Goal: Check status: Check status

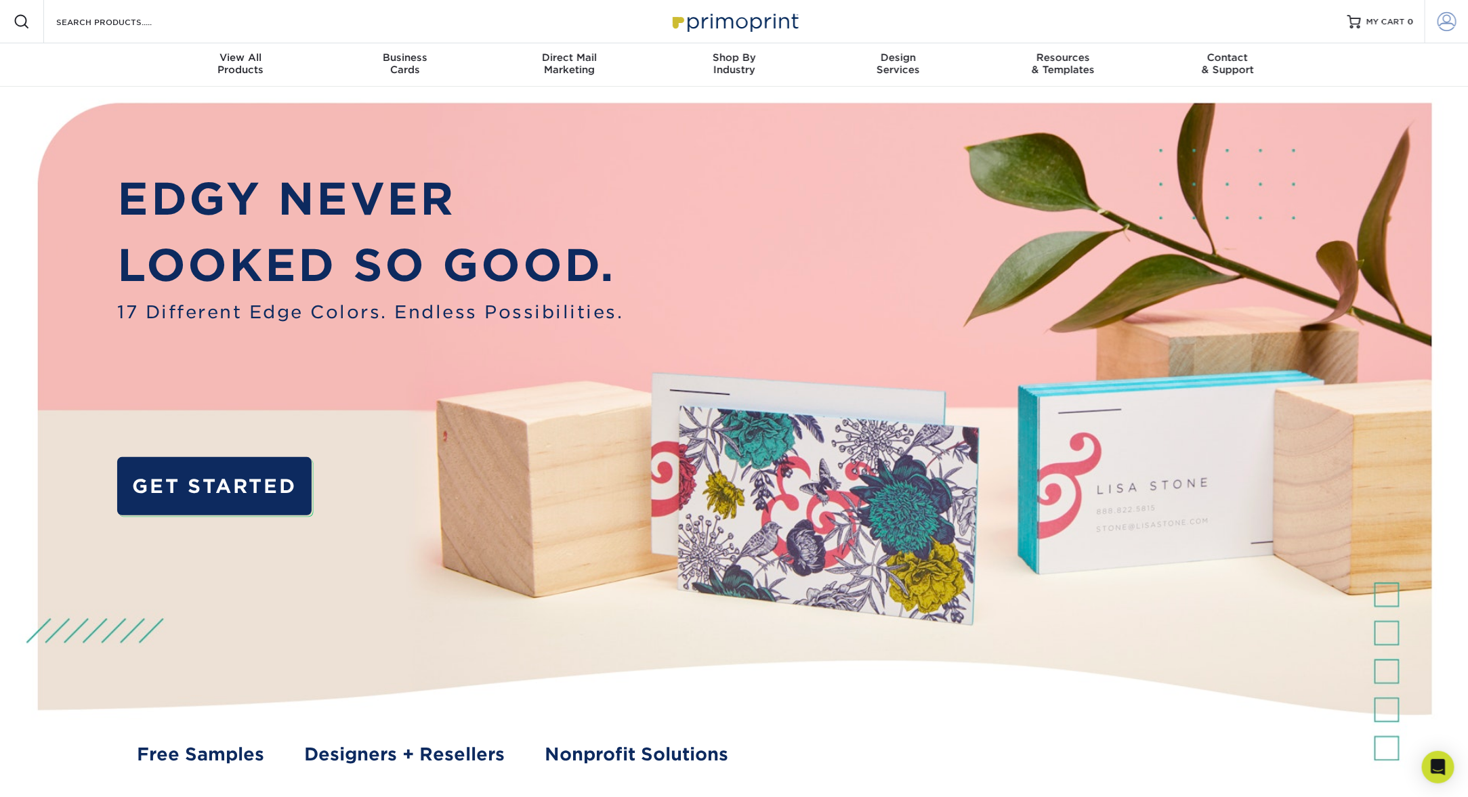
click at [1454, 18] on span at bounding box center [1446, 21] width 19 height 19
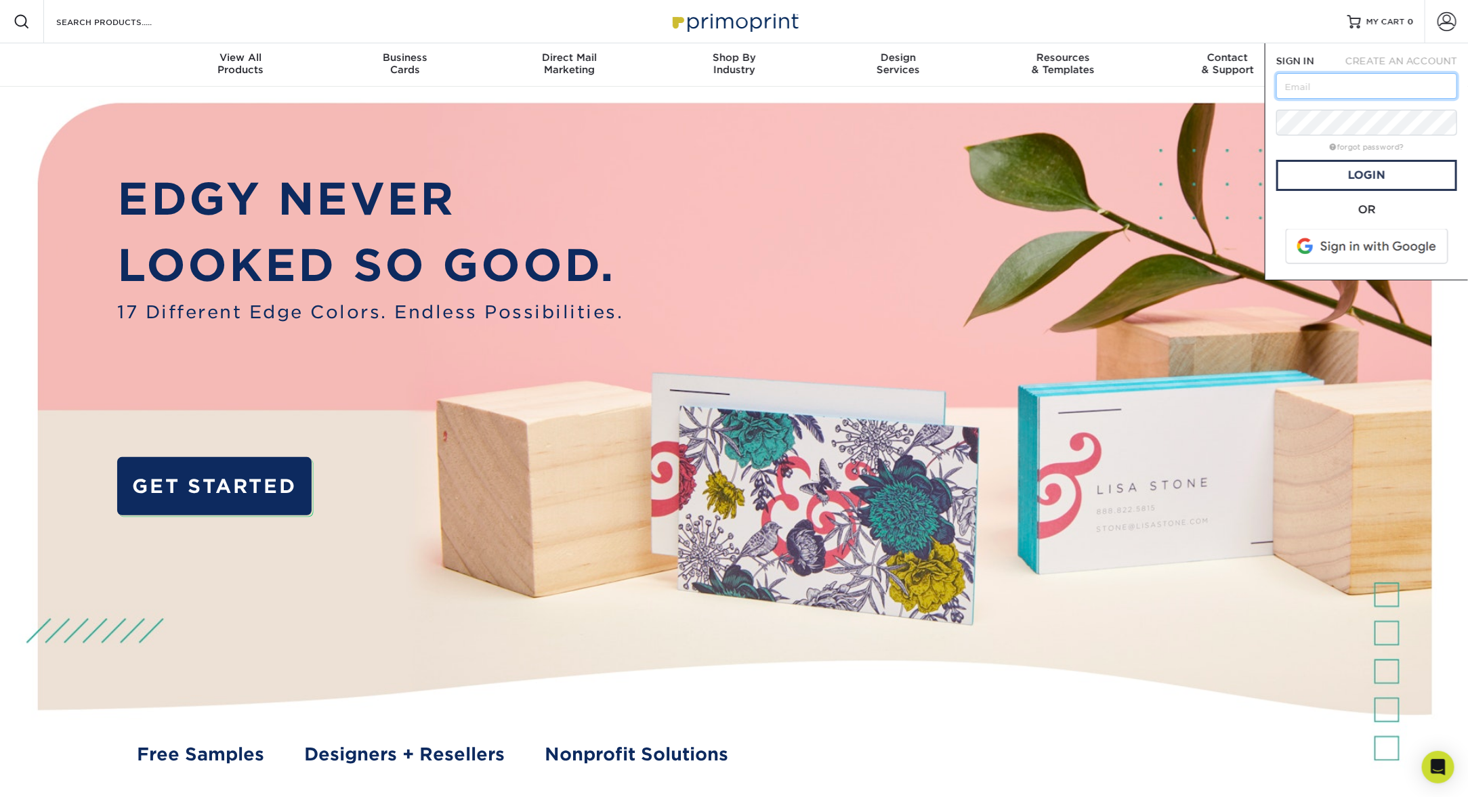
click at [1339, 84] on input "text" at bounding box center [1366, 86] width 181 height 26
type input "[EMAIL_ADDRESS][DOMAIN_NAME]"
click at [1346, 176] on link "Login" at bounding box center [1366, 175] width 181 height 31
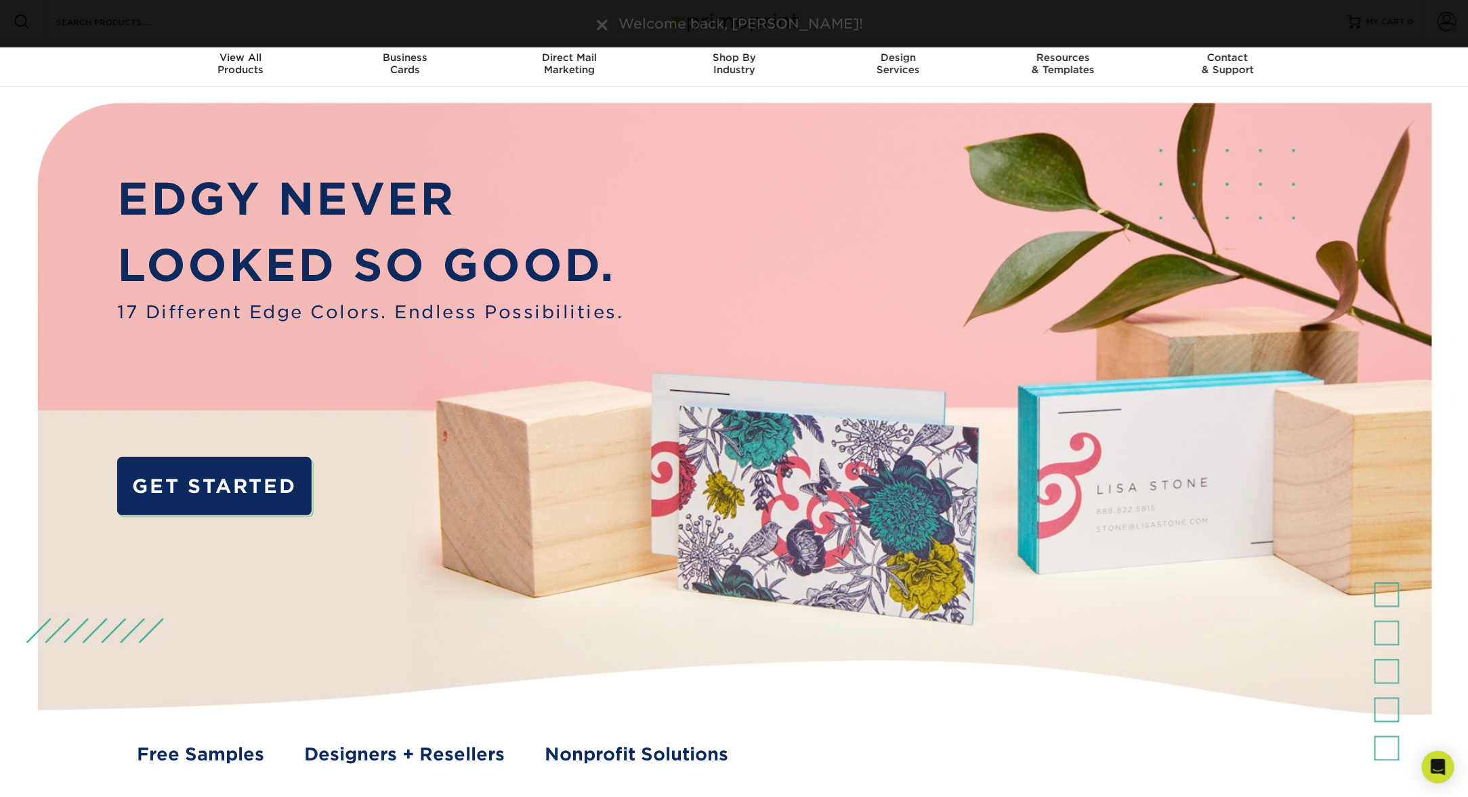
click at [351, 39] on div "Resources Menu Search Products Account Welcome, Sarah Primo Client Account Dash…" at bounding box center [734, 21] width 1468 height 43
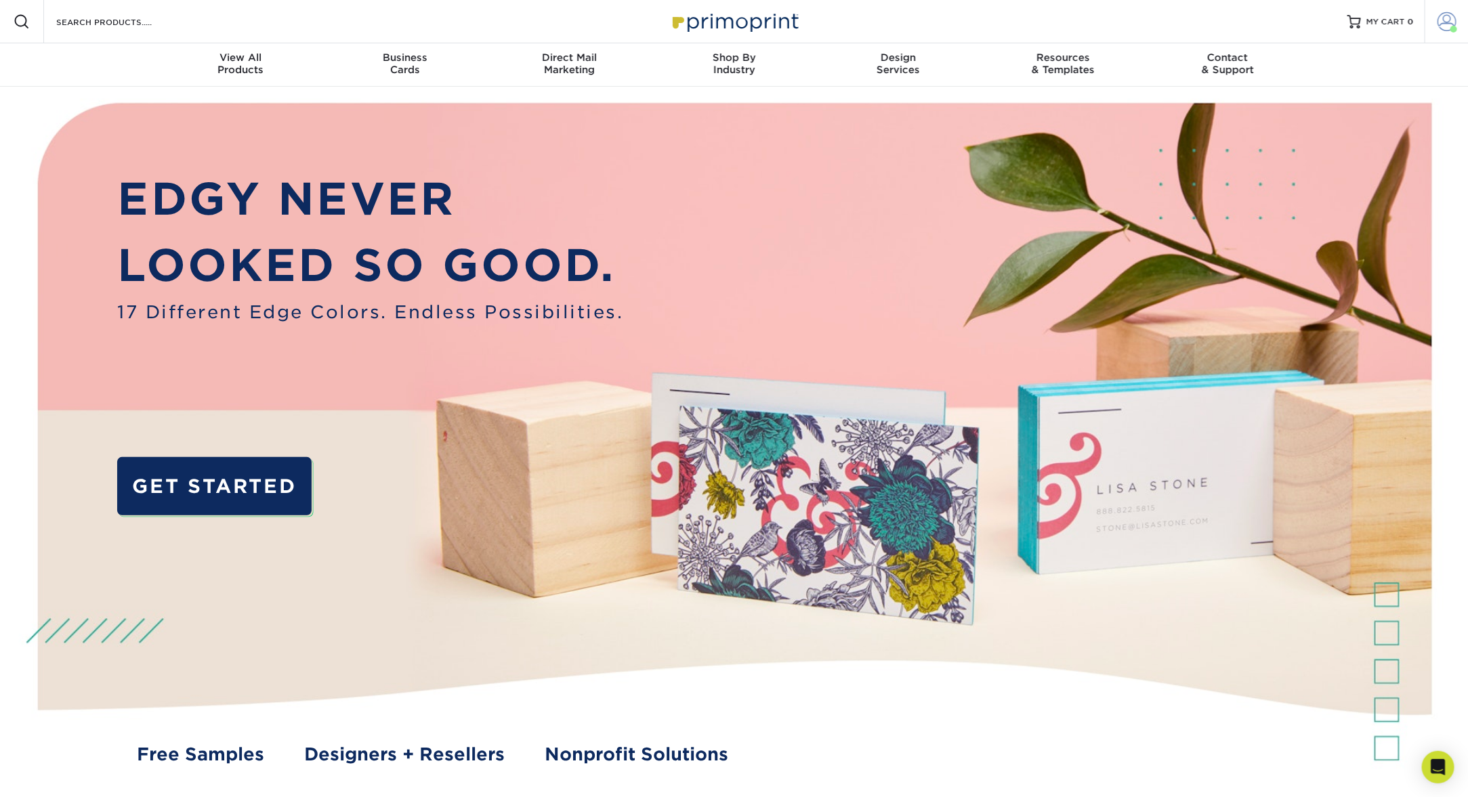
click at [1444, 20] on span at bounding box center [1446, 21] width 19 height 19
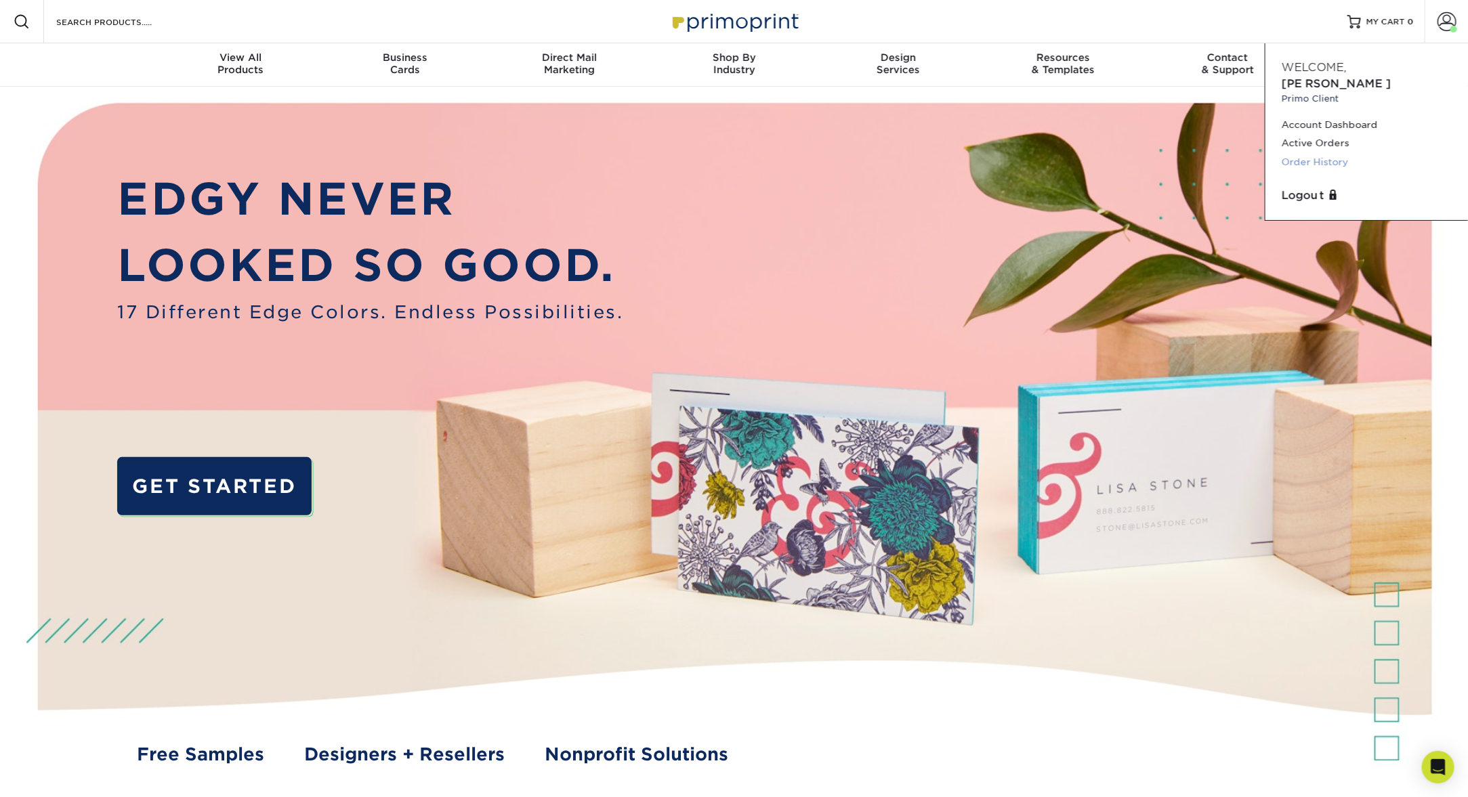
click at [1311, 153] on link "Order History" at bounding box center [1367, 162] width 170 height 18
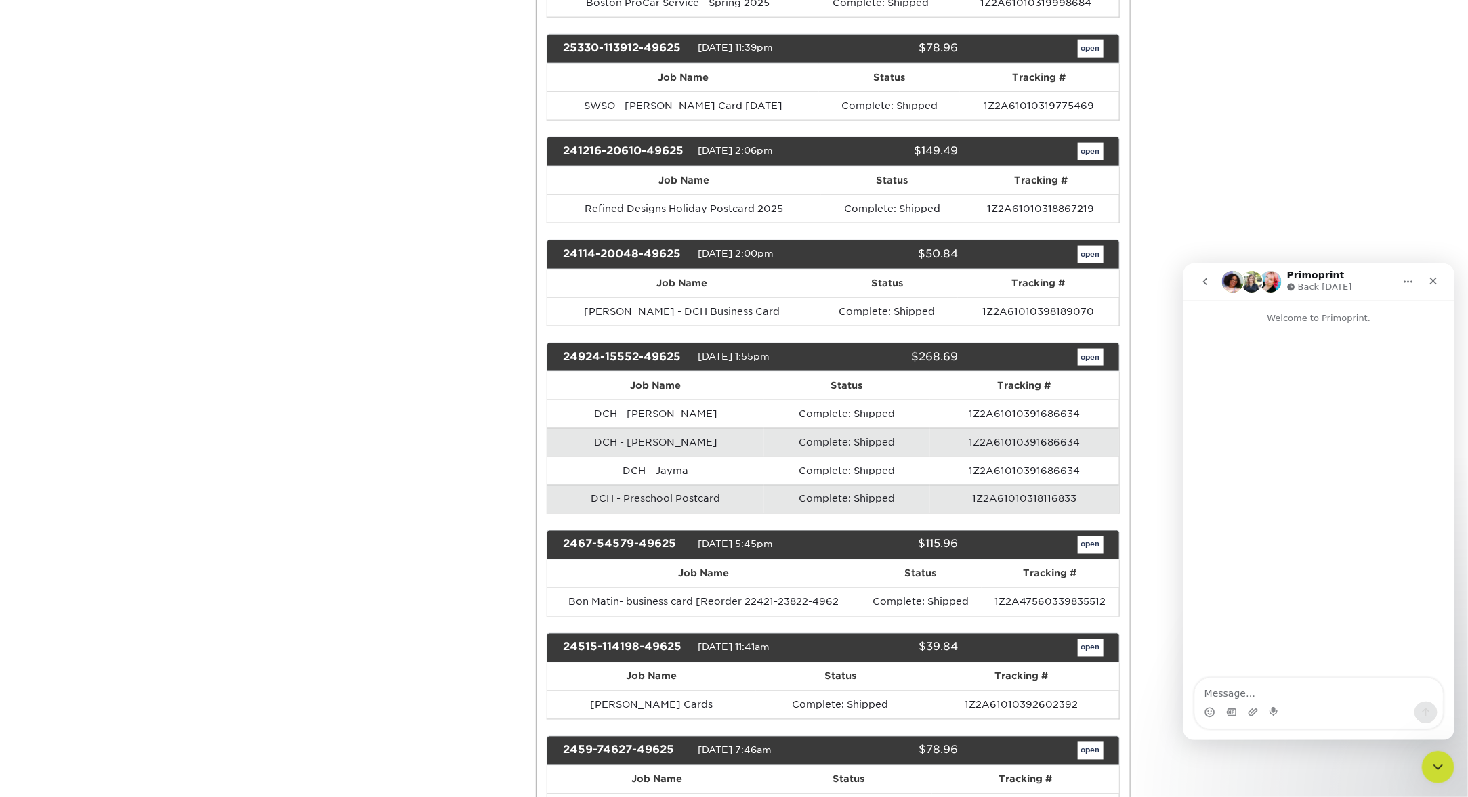
scroll to position [980, 0]
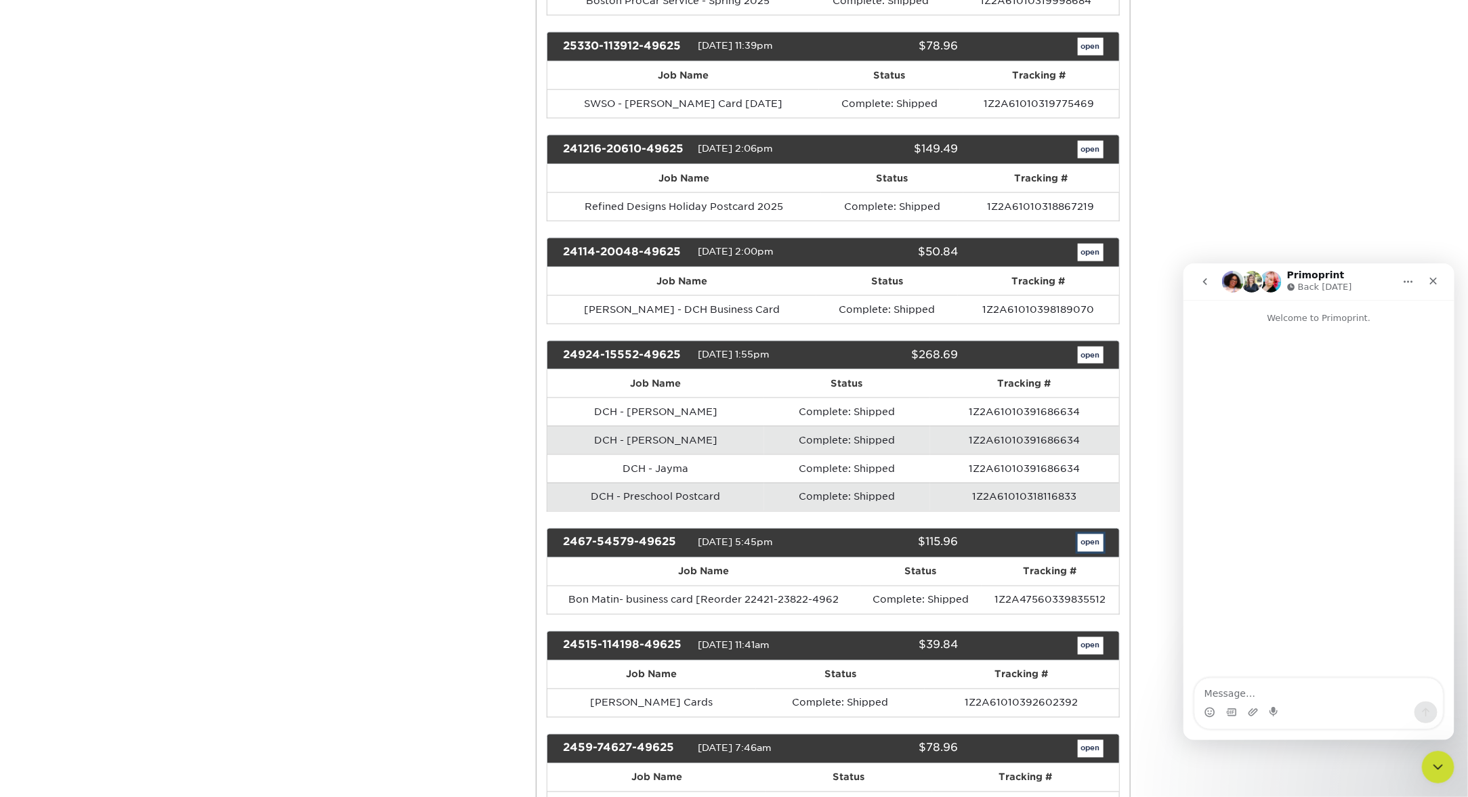
click at [1093, 547] on link "open" at bounding box center [1091, 543] width 26 height 18
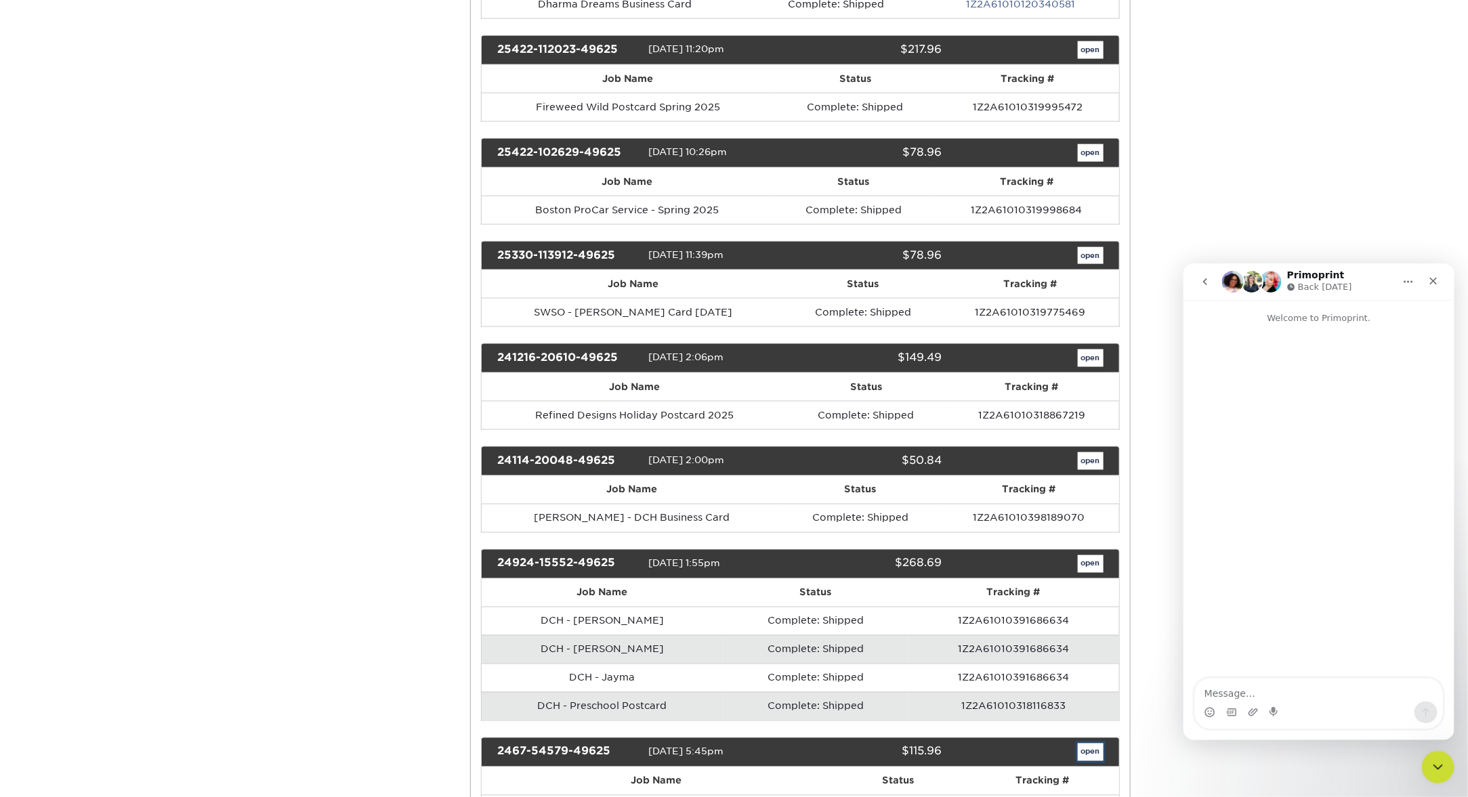
scroll to position [0, 0]
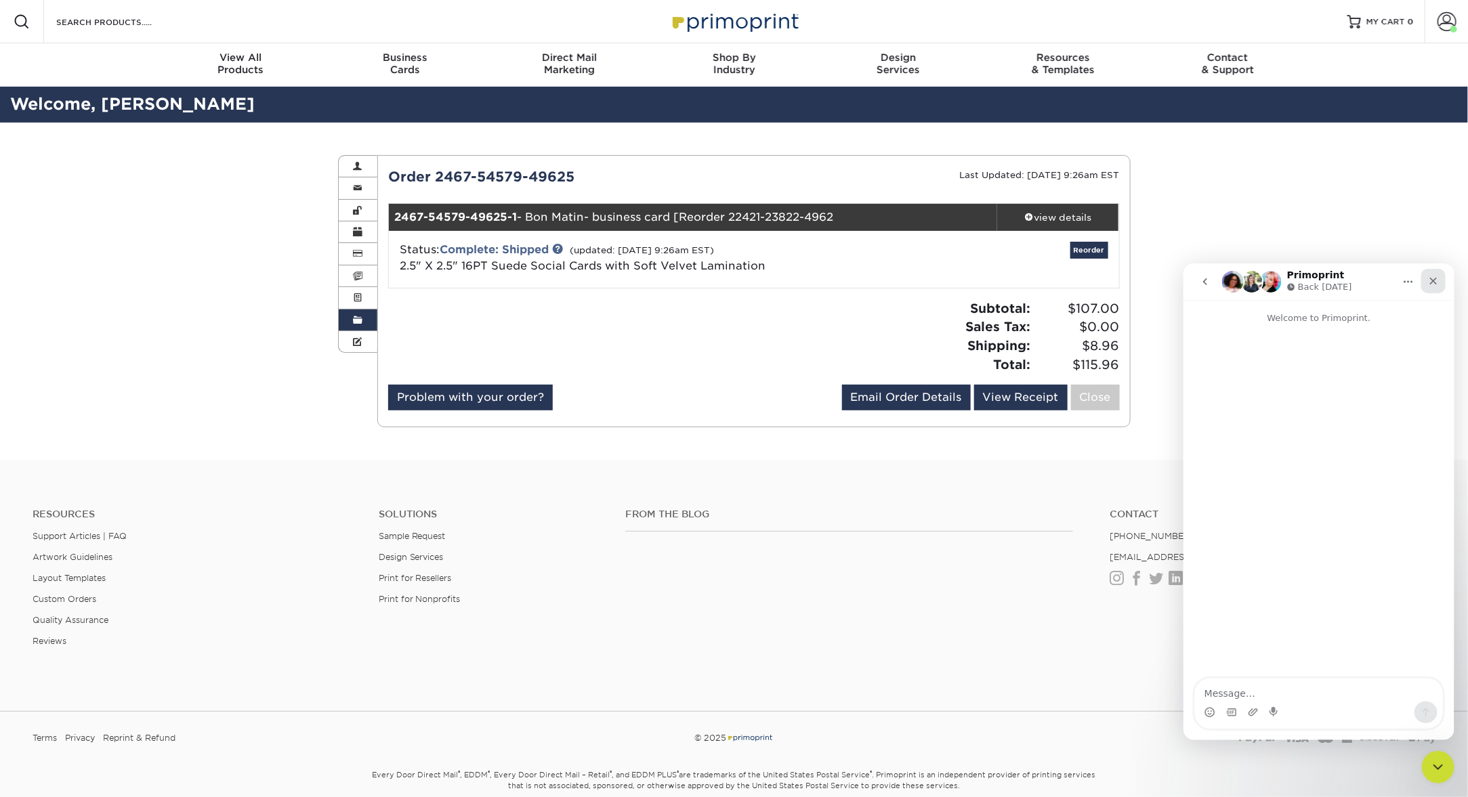
click at [1436, 274] on div "Close" at bounding box center [1432, 280] width 24 height 24
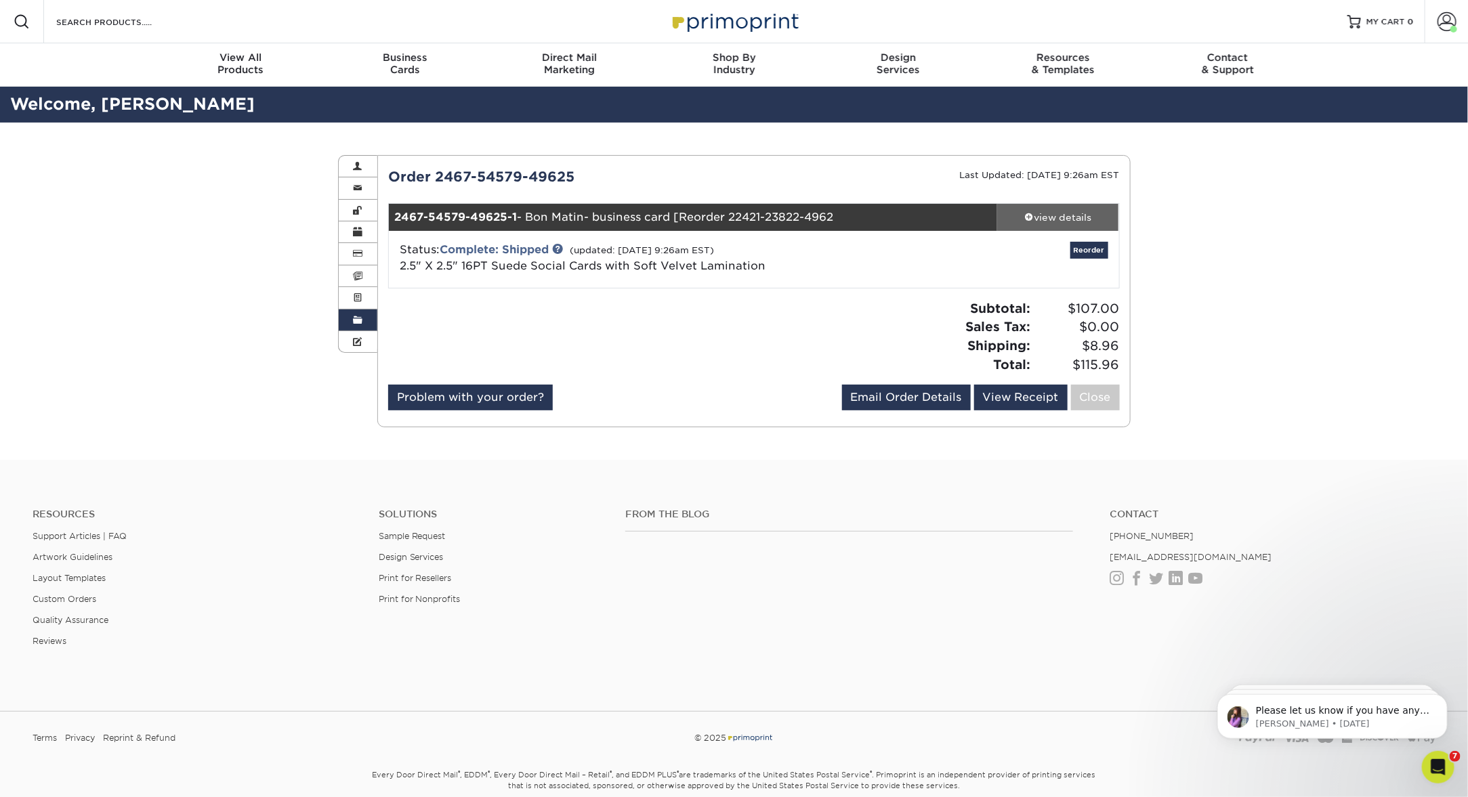
click at [1063, 212] on div "view details" at bounding box center [1058, 218] width 122 height 14
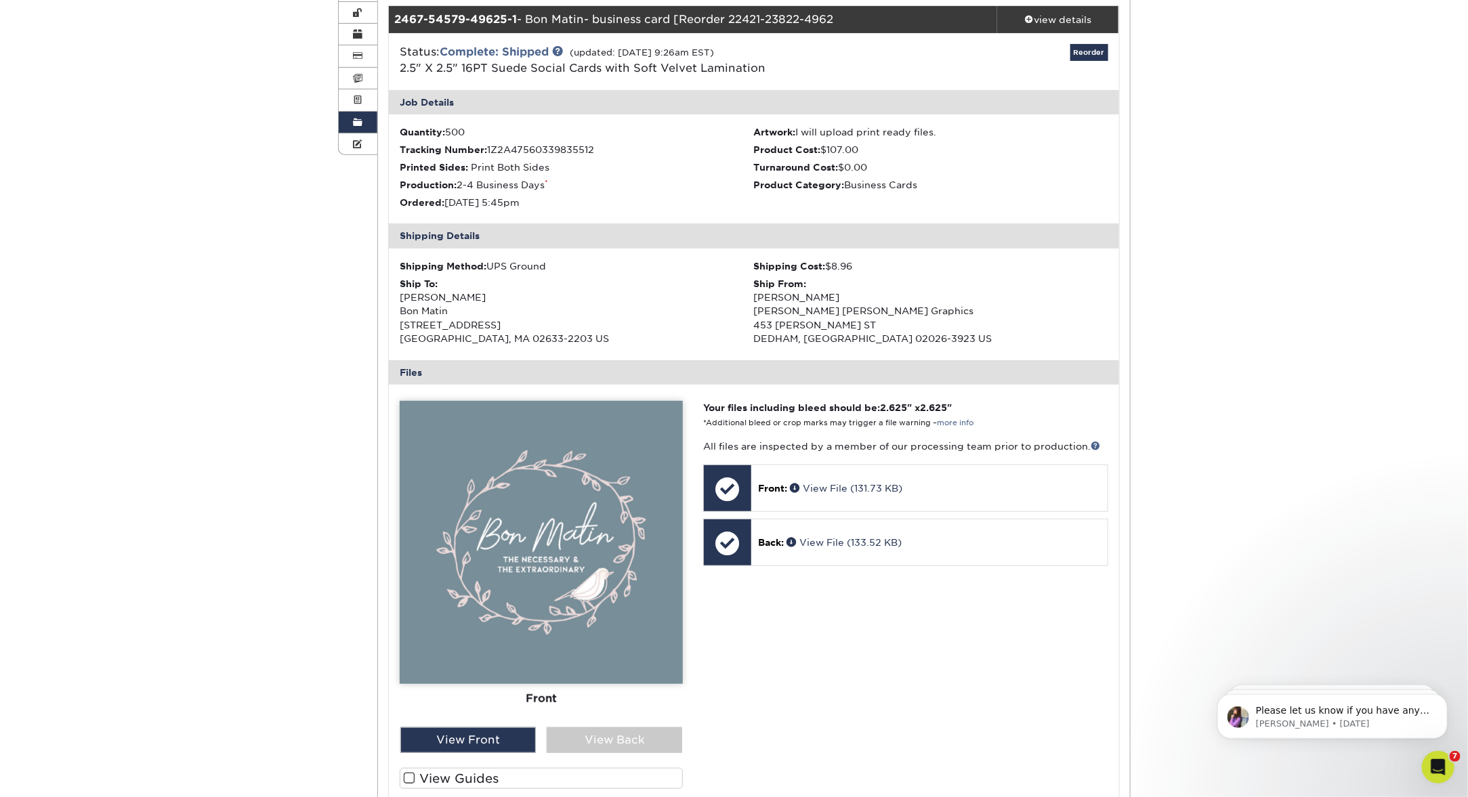
scroll to position [299, 0]
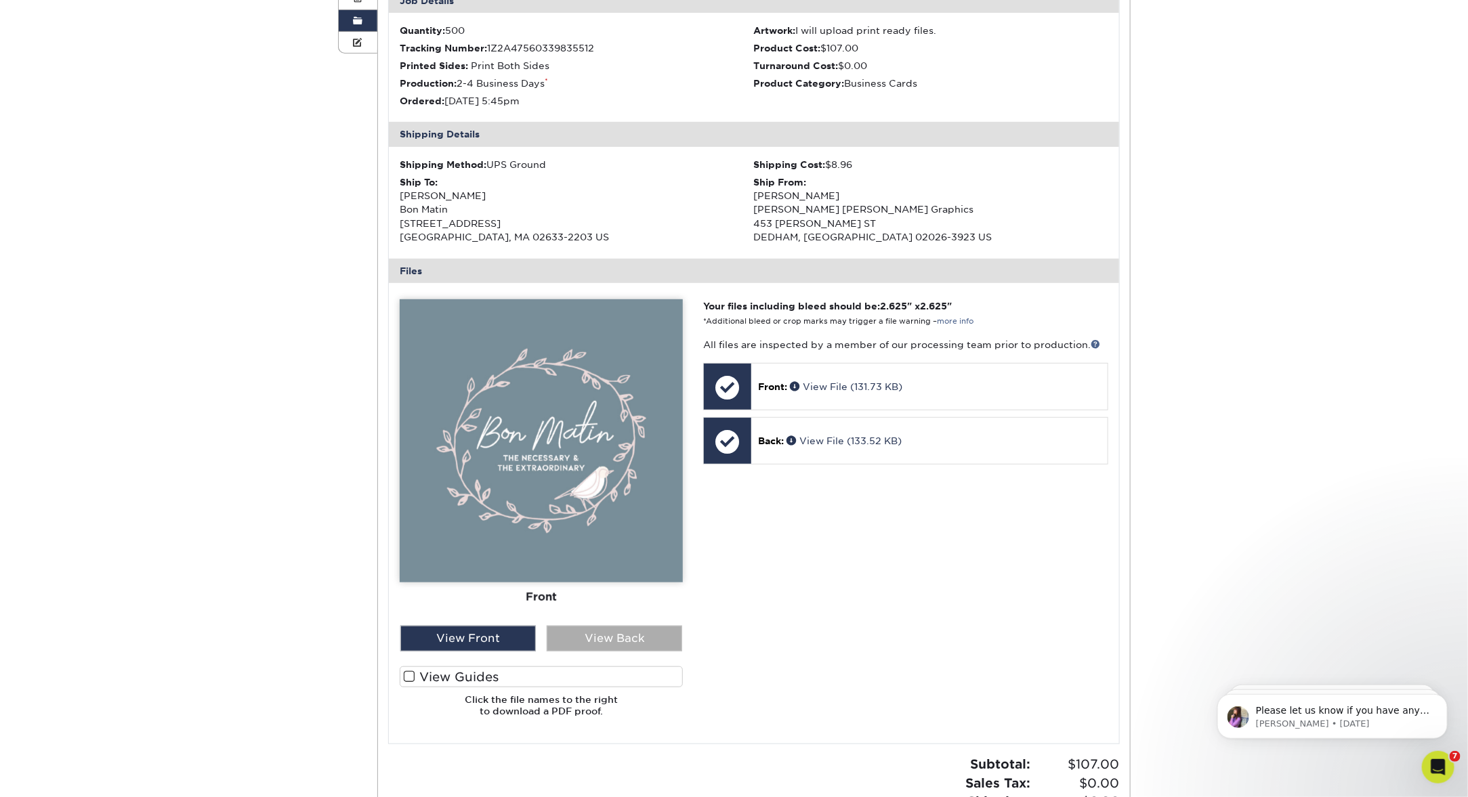
click at [590, 642] on div "View Back" at bounding box center [614, 639] width 135 height 26
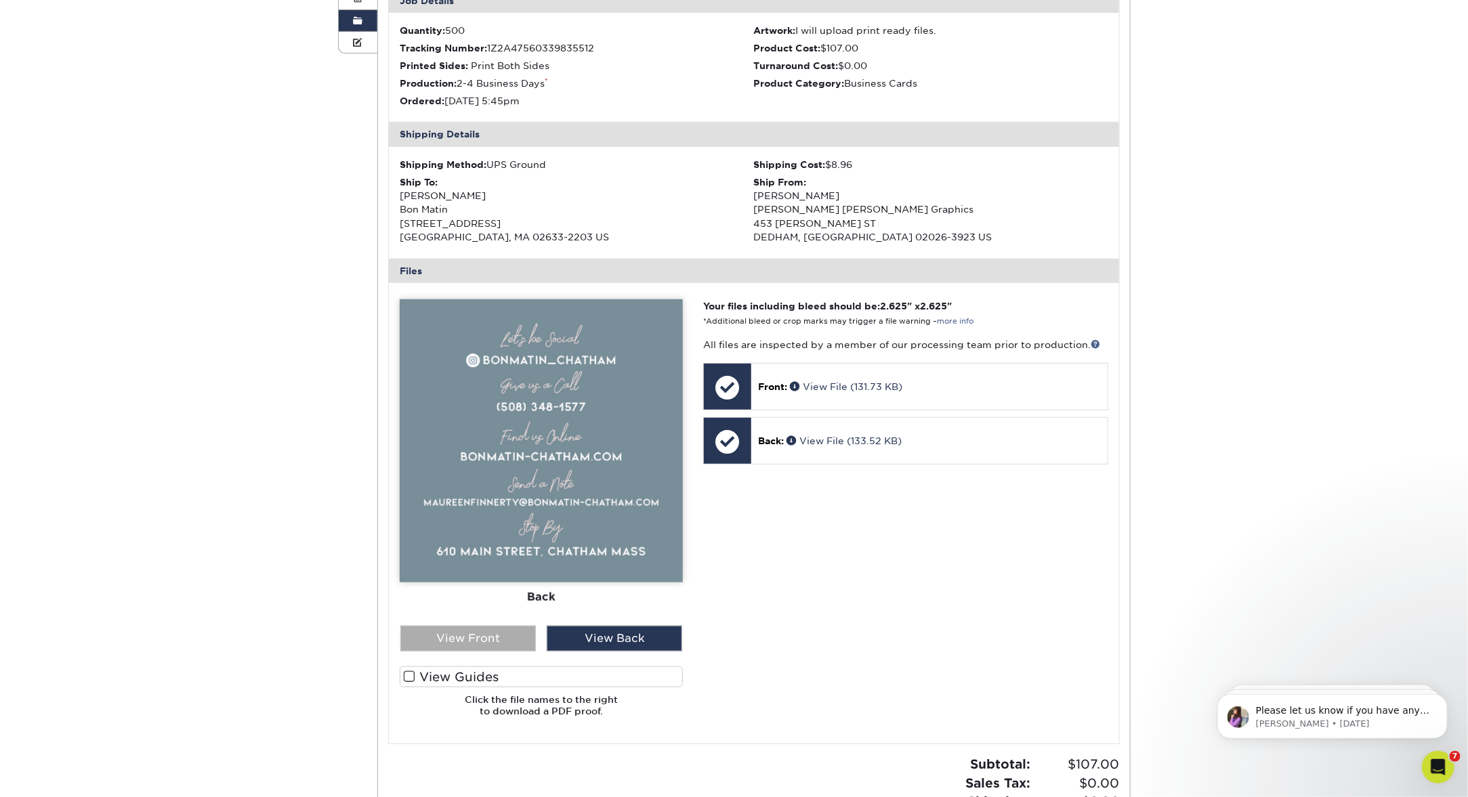
click at [502, 638] on div "View Front" at bounding box center [467, 639] width 135 height 26
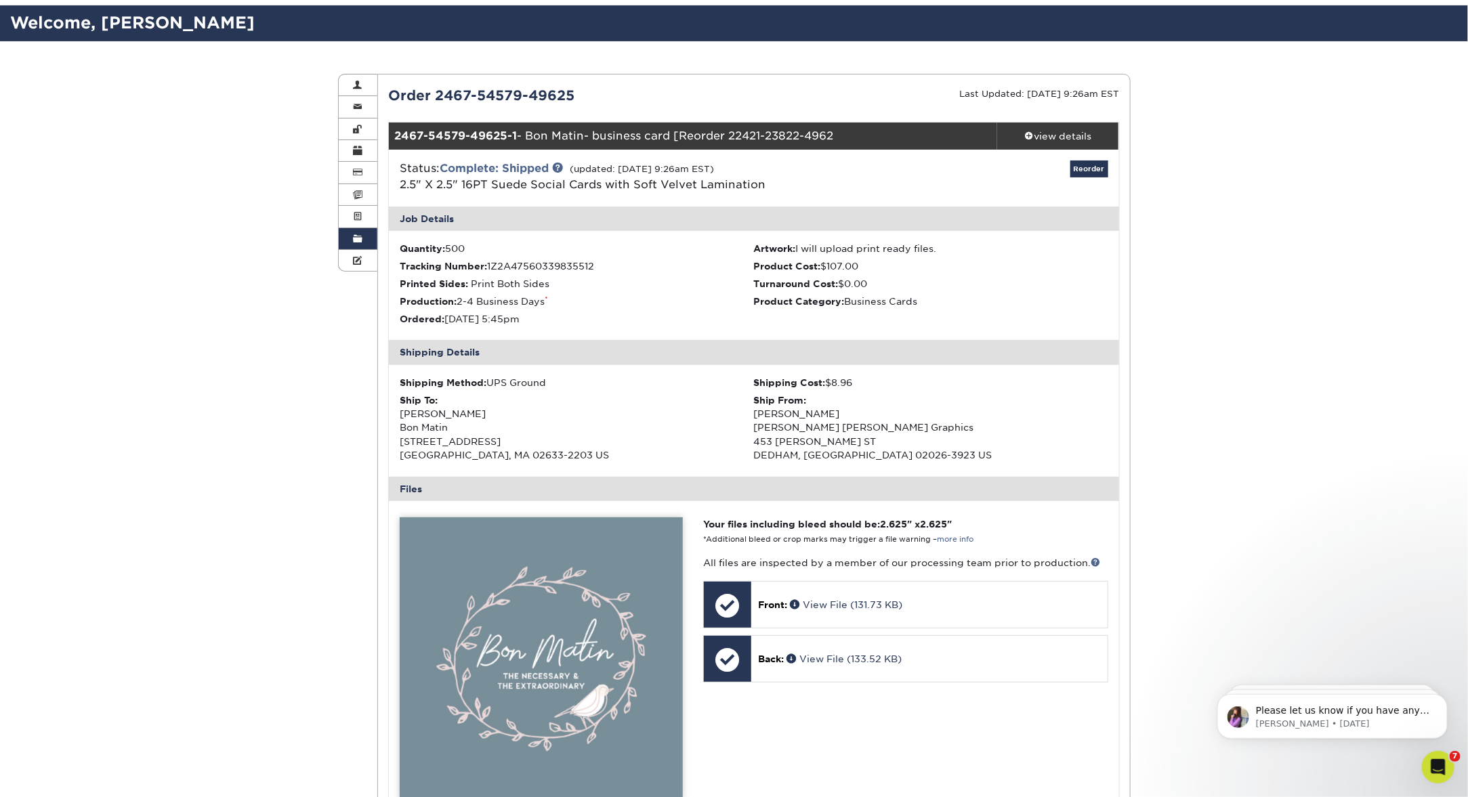
scroll to position [0, 0]
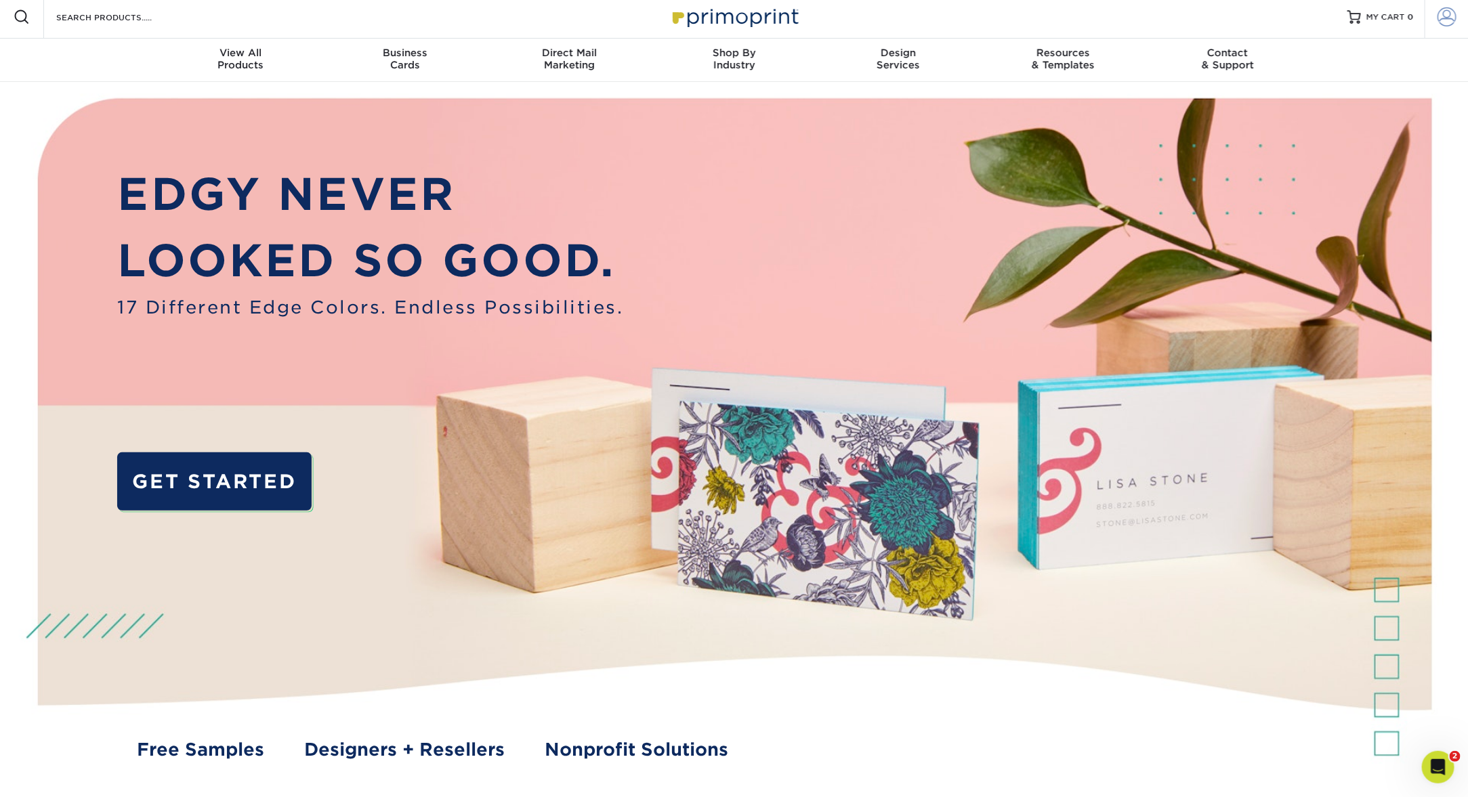
click at [1446, 16] on span at bounding box center [1446, 16] width 19 height 19
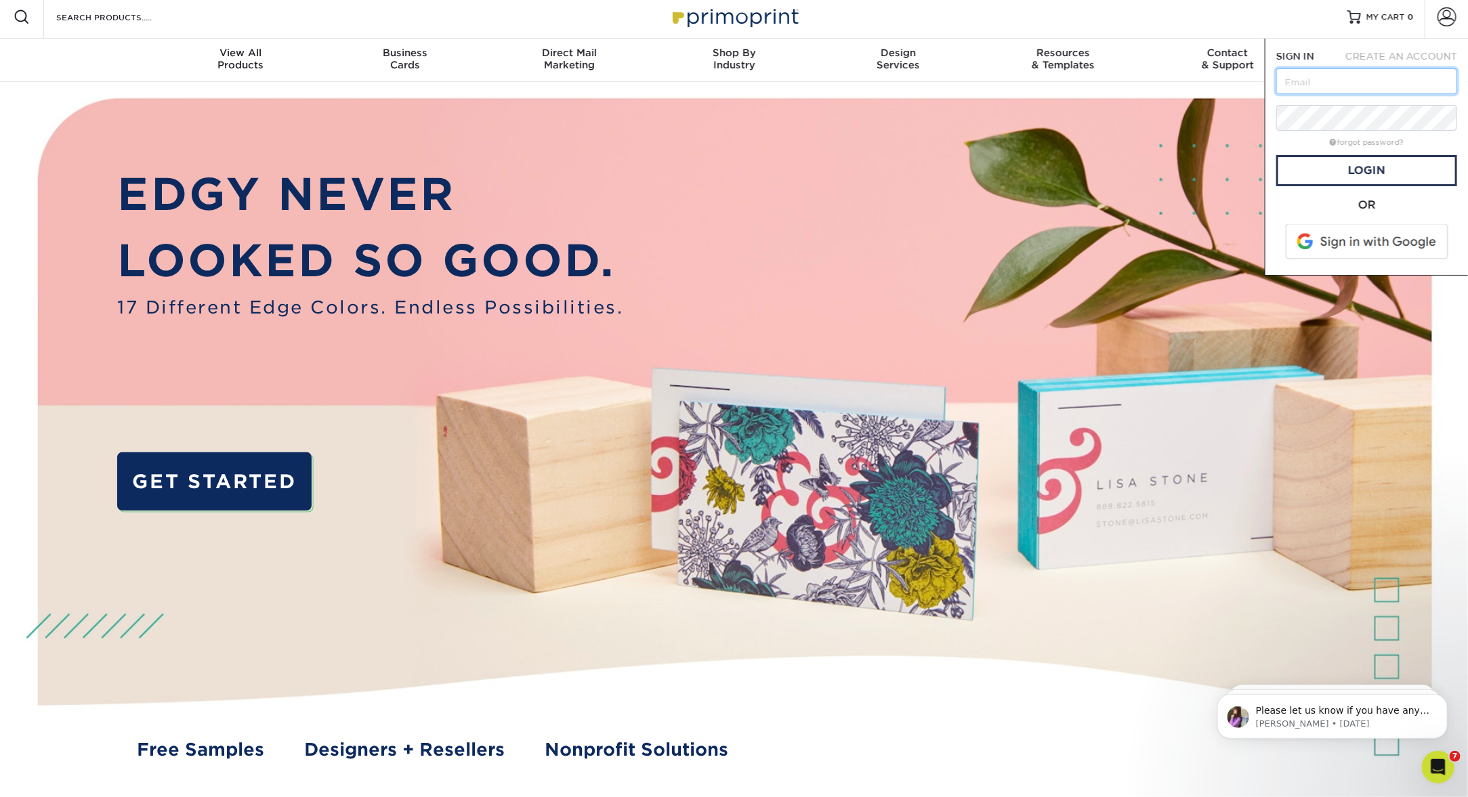
click at [1314, 84] on input "text" at bounding box center [1366, 81] width 181 height 26
type input "[EMAIL_ADDRESS][DOMAIN_NAME]"
click at [1385, 177] on link "Login" at bounding box center [1366, 170] width 181 height 31
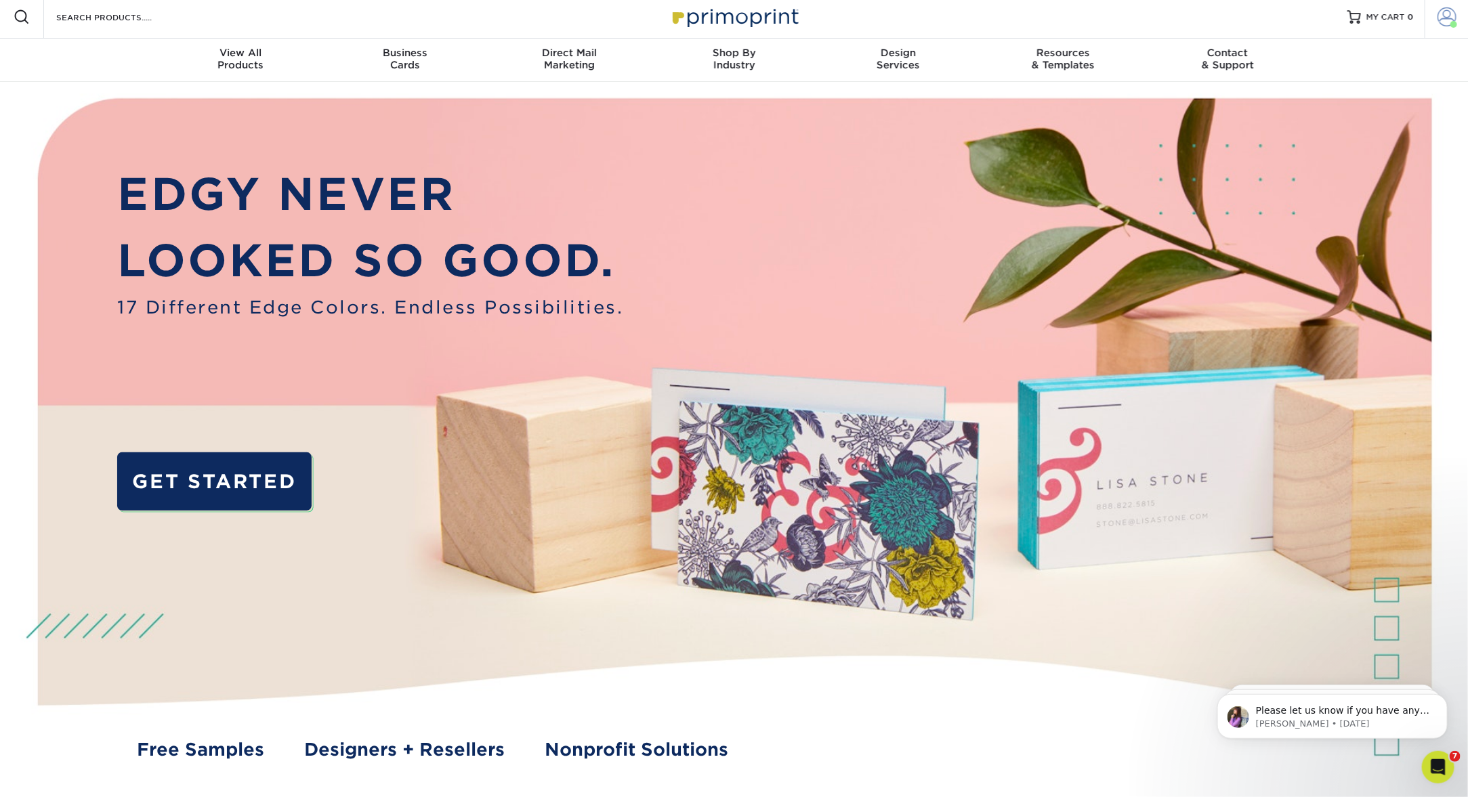
click at [1452, 15] on span at bounding box center [1446, 16] width 19 height 19
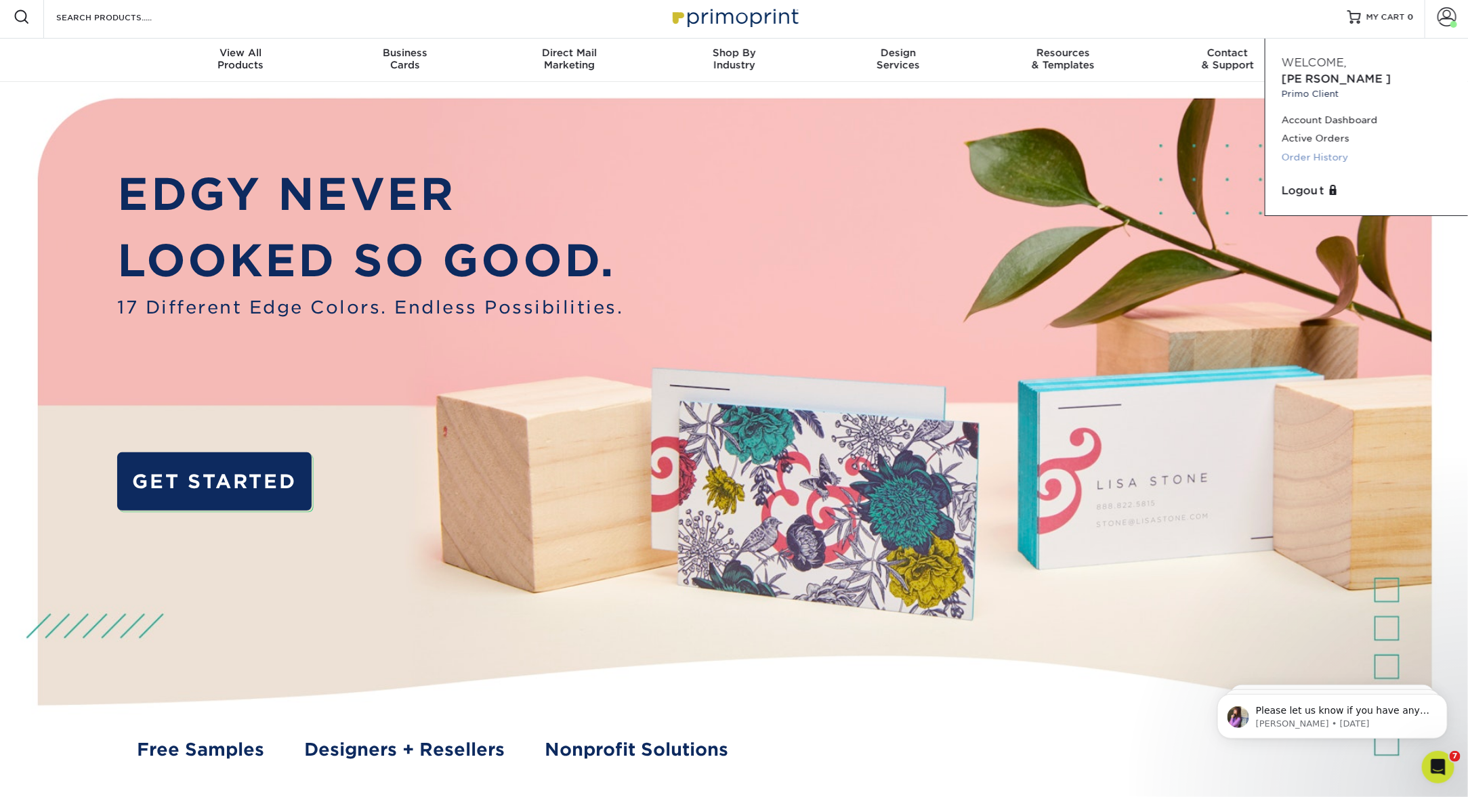
click at [1330, 148] on link "Order History" at bounding box center [1367, 157] width 170 height 18
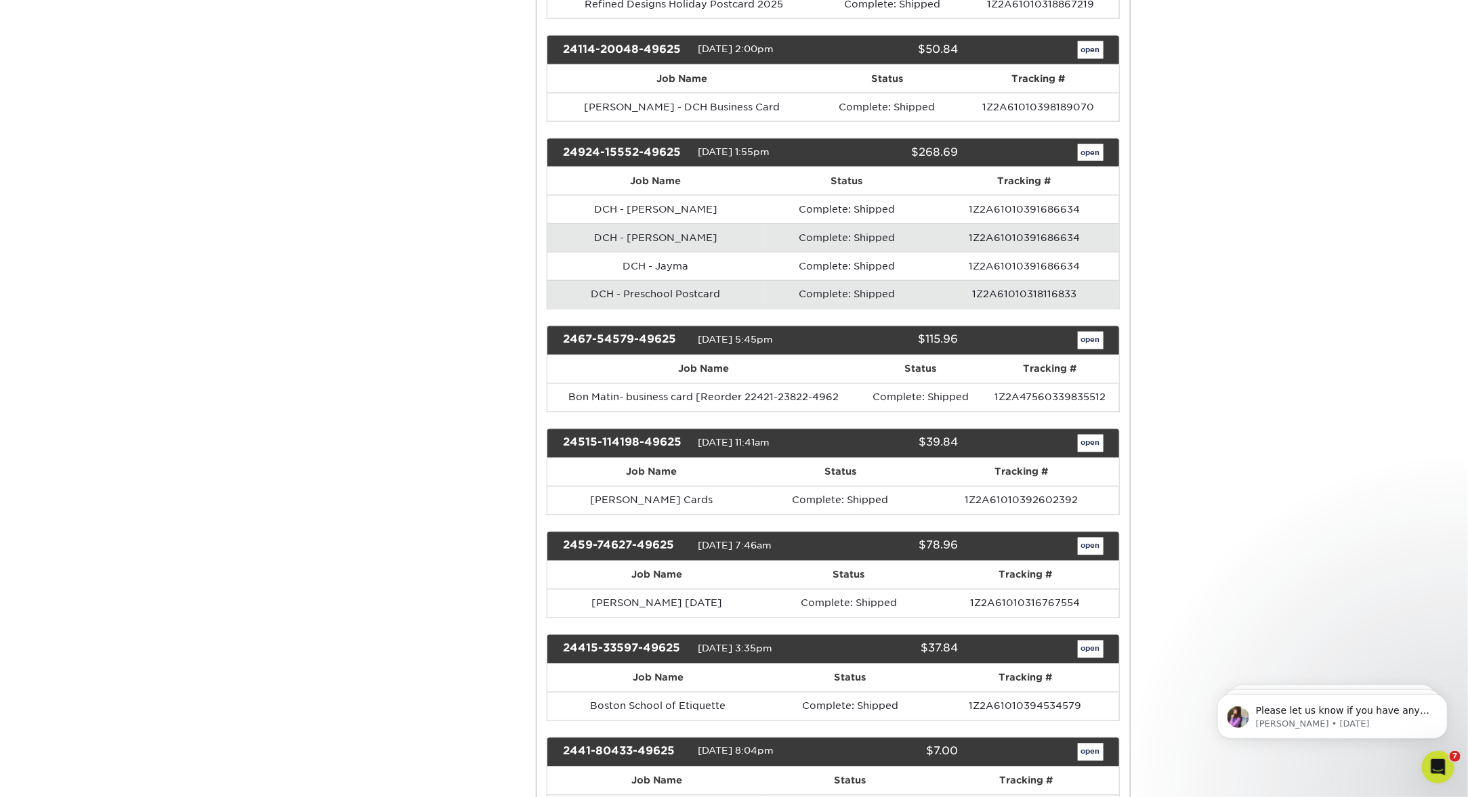
scroll to position [3822, 0]
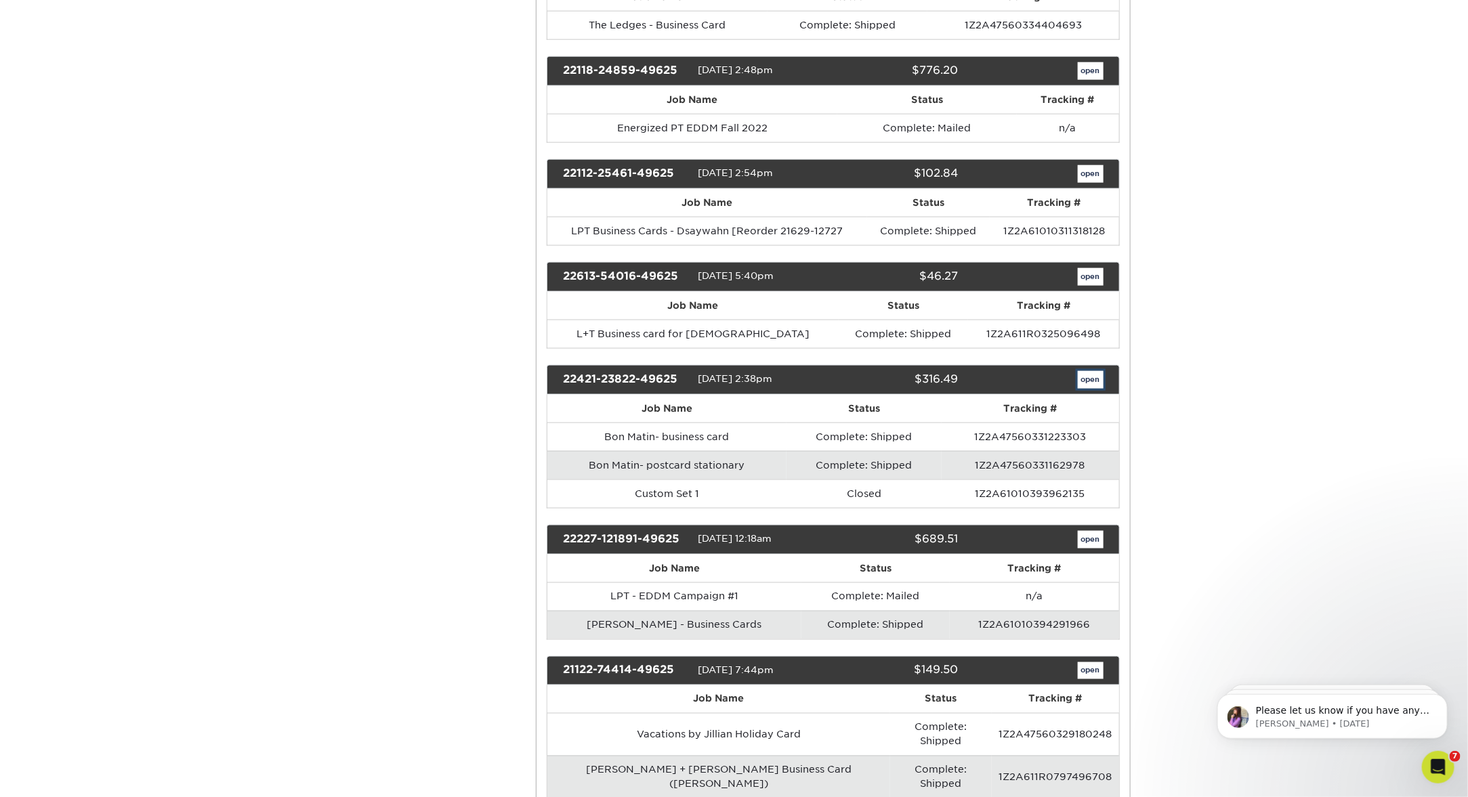
click at [1091, 371] on link "open" at bounding box center [1091, 380] width 26 height 18
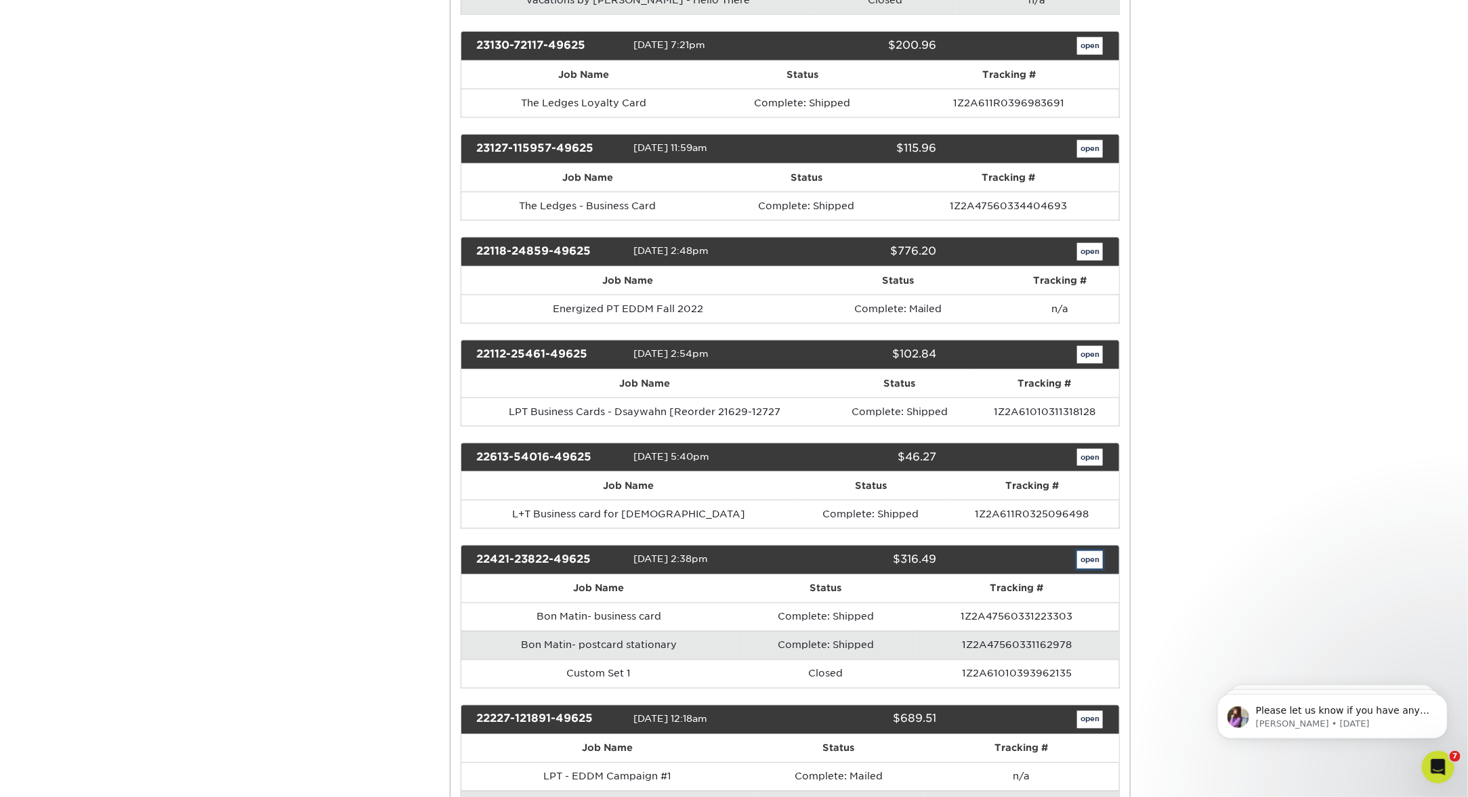
scroll to position [0, 0]
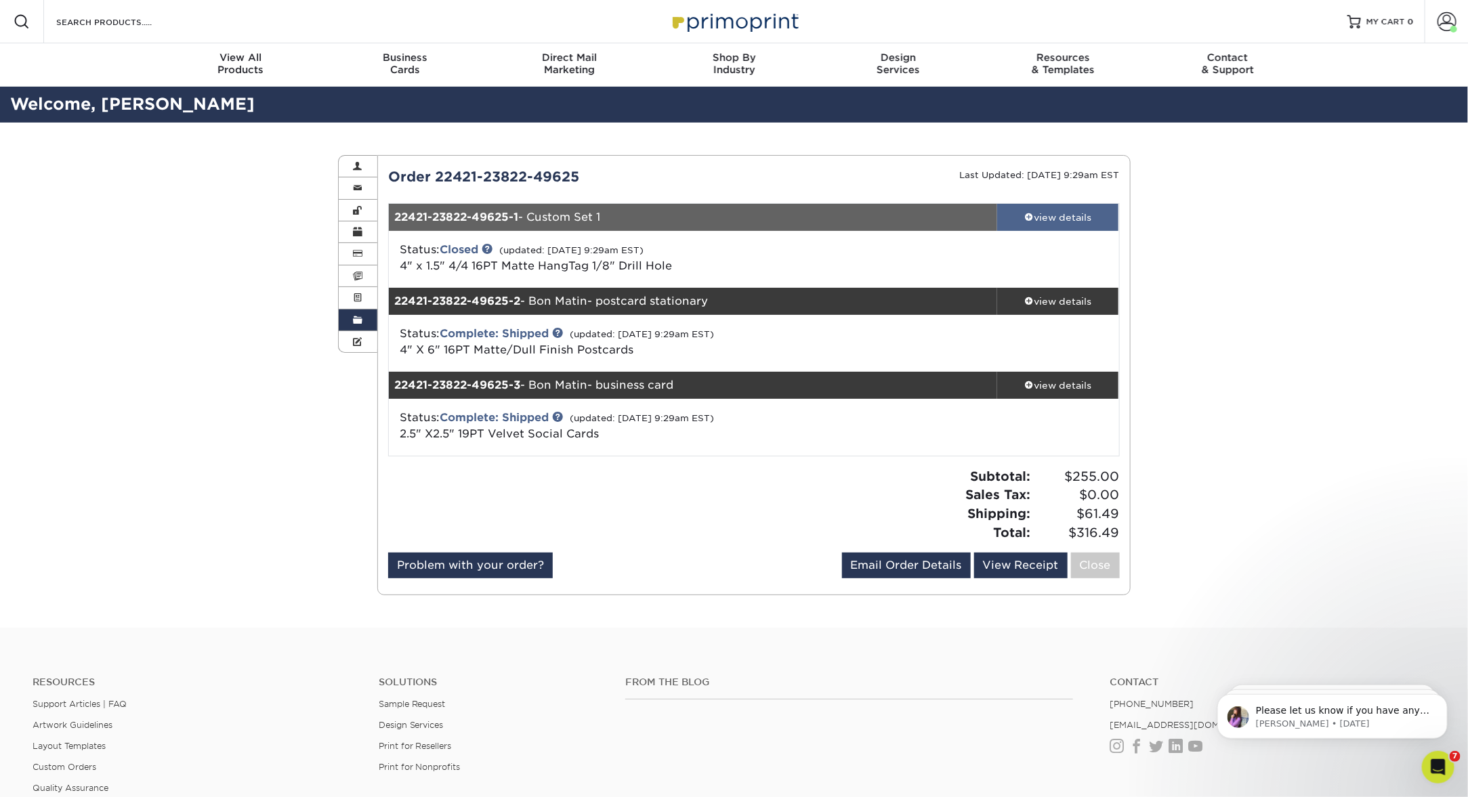
click at [1054, 212] on div "view details" at bounding box center [1058, 218] width 122 height 14
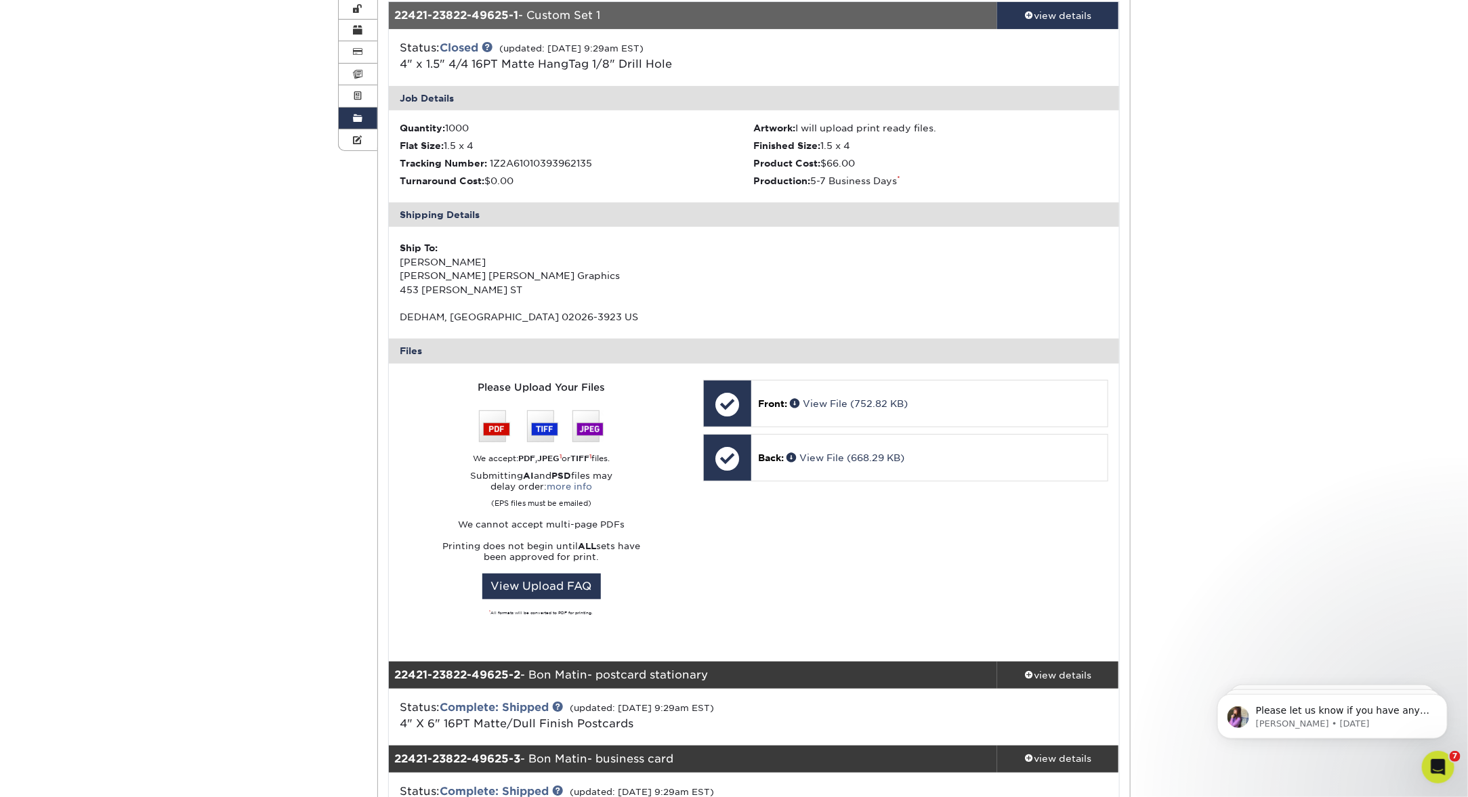
scroll to position [213, 0]
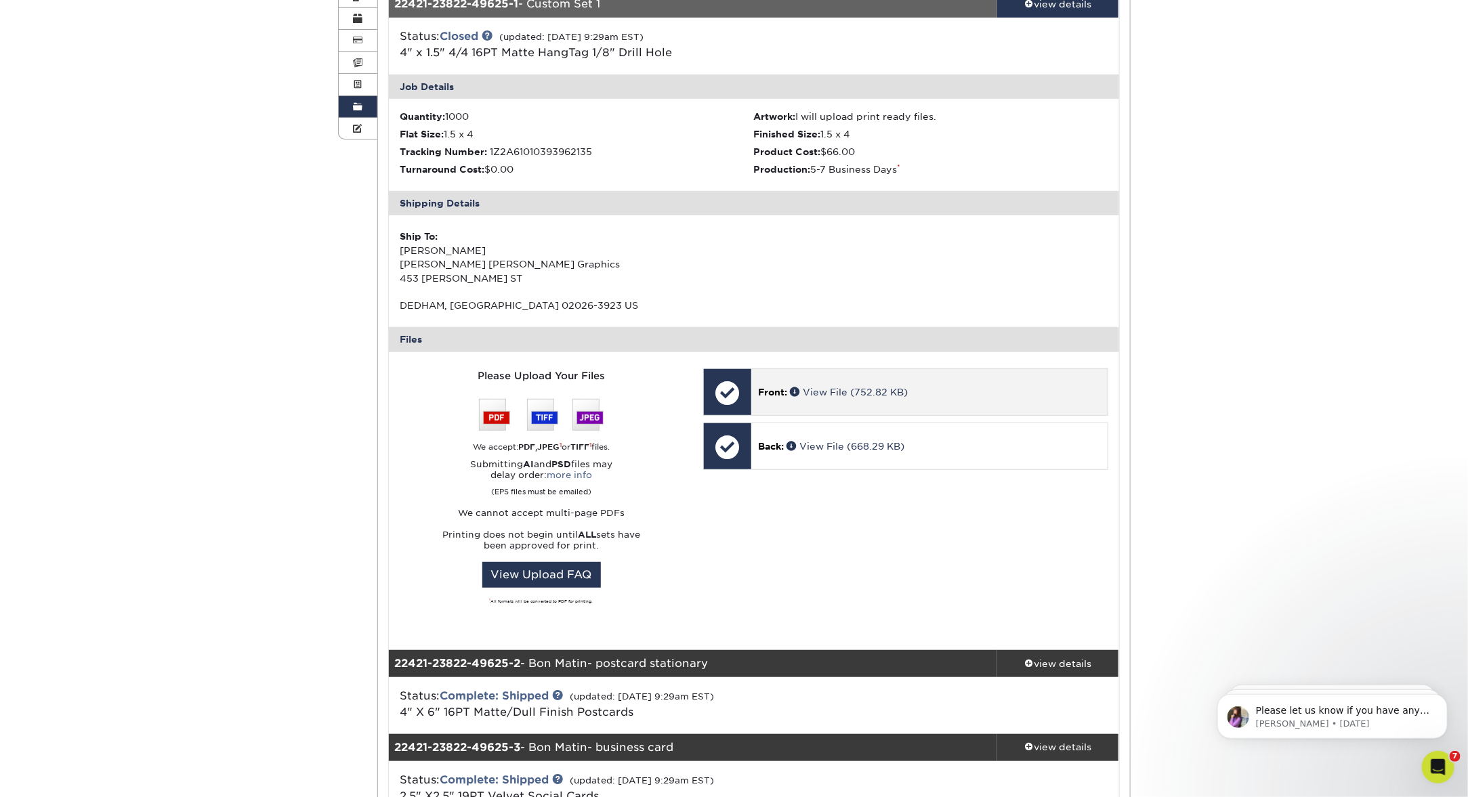
click at [837, 399] on div "Front: View File (752.82 KB)" at bounding box center [929, 392] width 356 height 46
click at [767, 391] on span "Front:" at bounding box center [772, 392] width 29 height 11
click at [849, 393] on link "View File (752.82 KB)" at bounding box center [849, 392] width 118 height 11
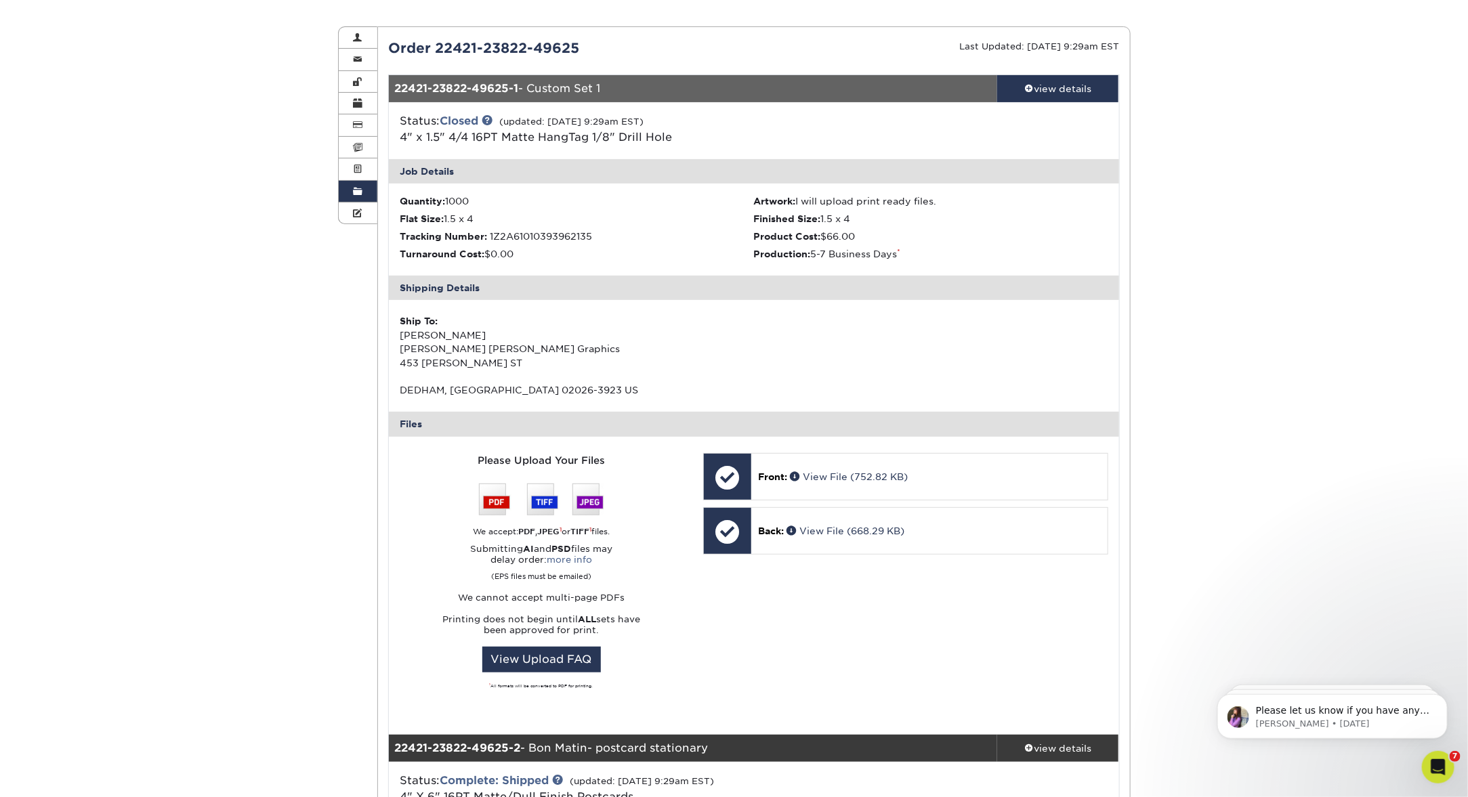
scroll to position [127, 0]
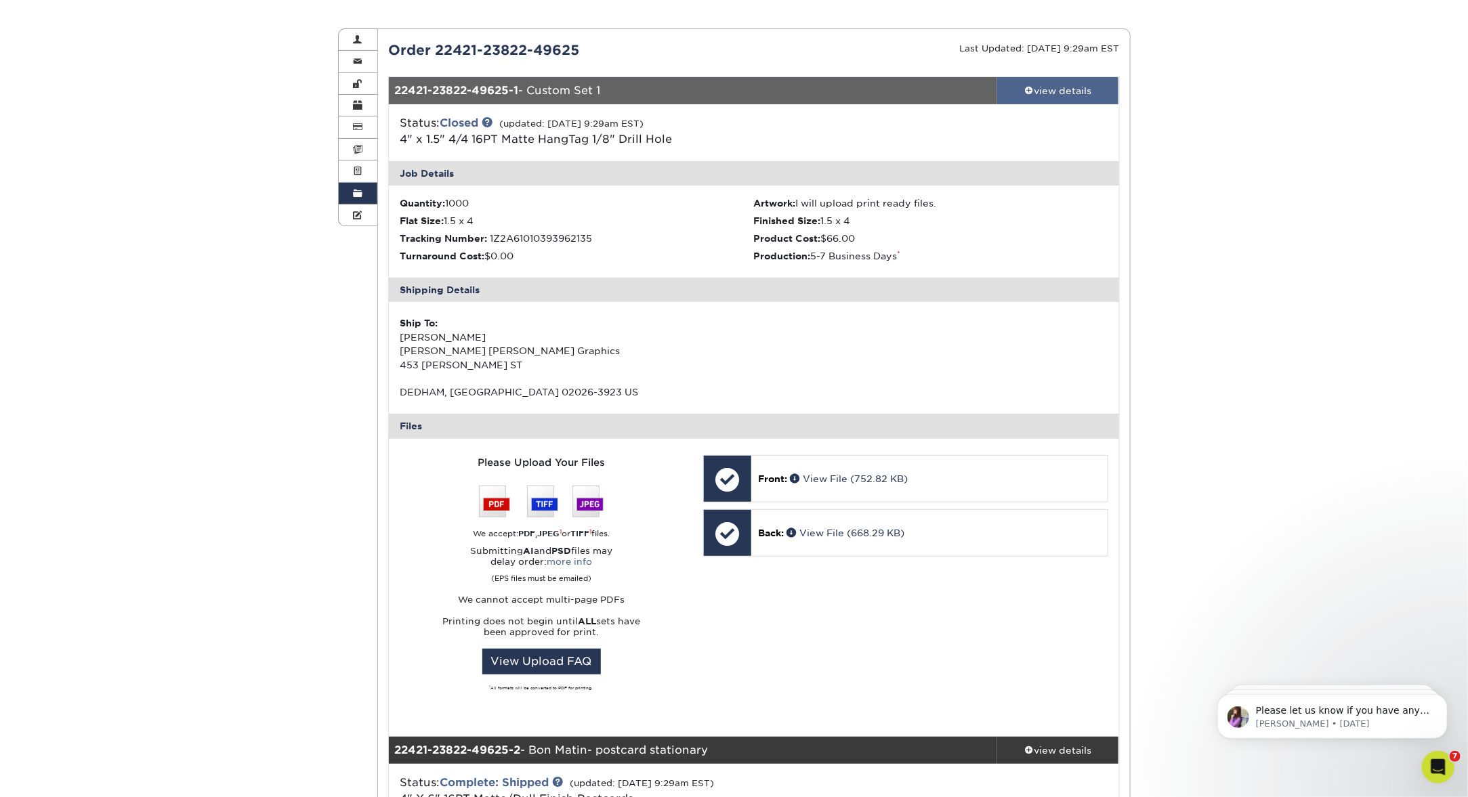
click at [1038, 91] on div "view details" at bounding box center [1058, 91] width 122 height 14
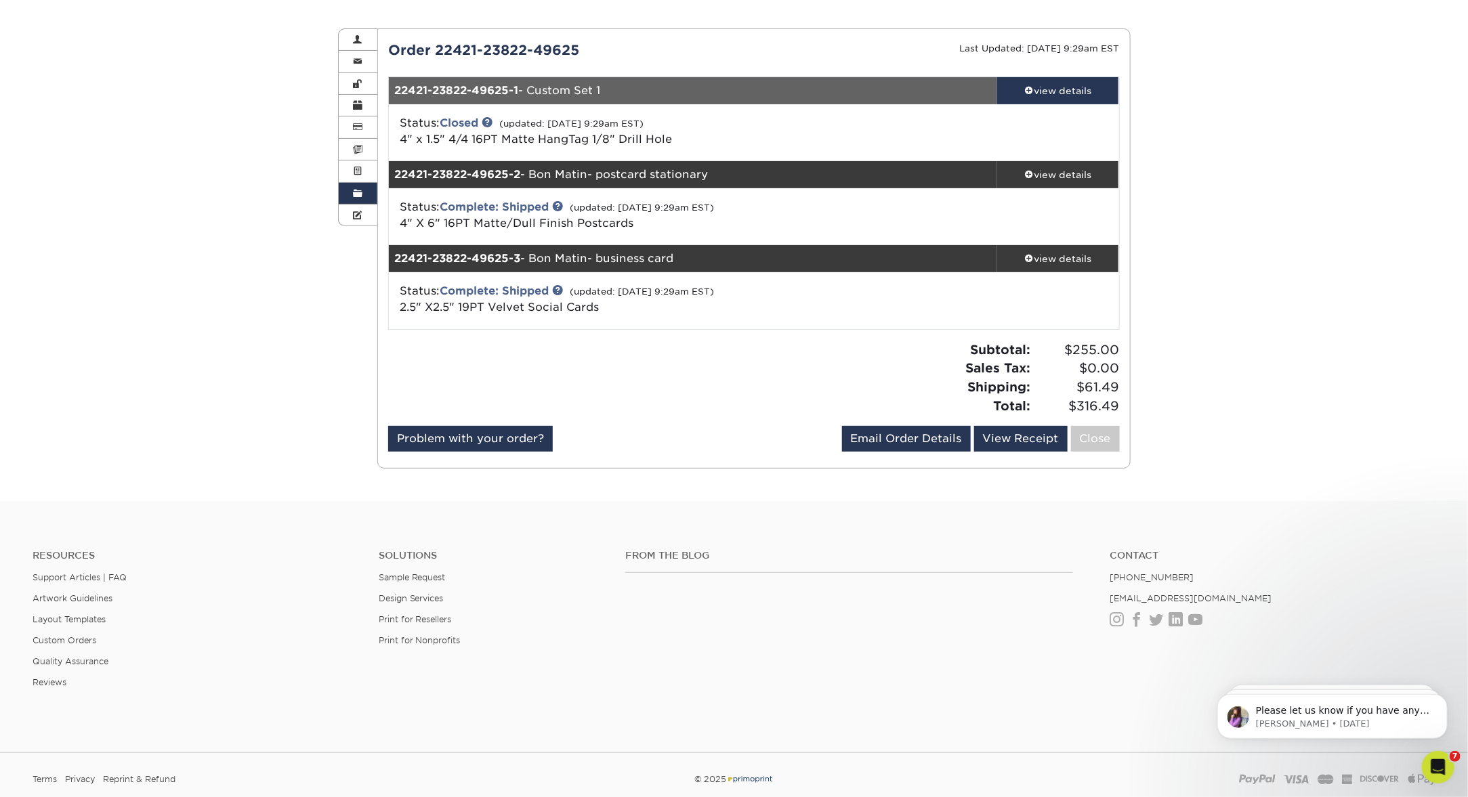
click at [458, 49] on div "Order 22421-23822-49625" at bounding box center [566, 50] width 376 height 20
click at [925, 438] on link "Email Order Details" at bounding box center [906, 439] width 129 height 26
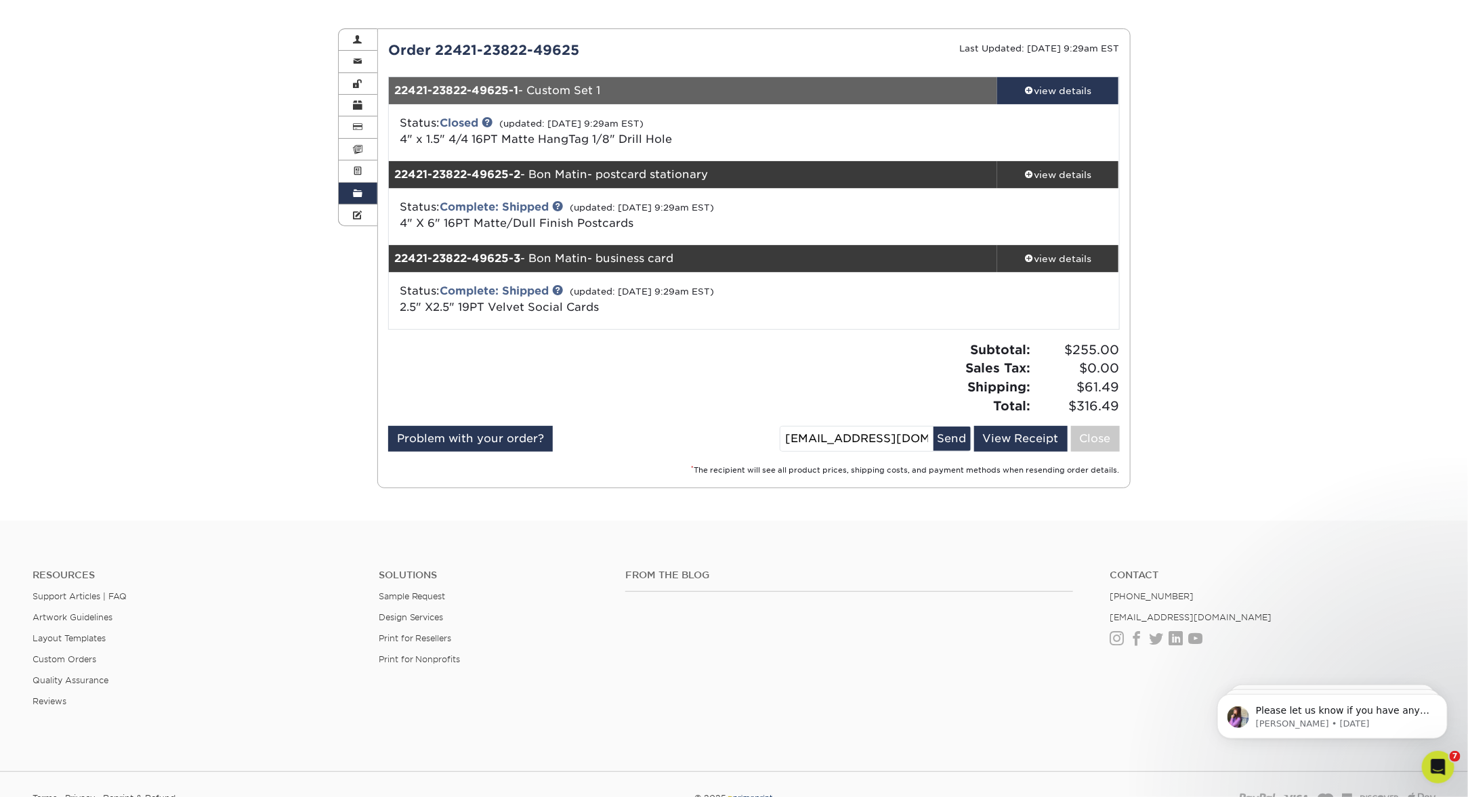
click at [900, 408] on div "Subtotal: $255.00 Sales Tax: $0.00 Shipping: $61.49 Total: $316.49" at bounding box center [942, 378] width 376 height 75
click at [1009, 449] on link "View Receipt" at bounding box center [1020, 439] width 93 height 26
